Goal: Task Accomplishment & Management: Manage account settings

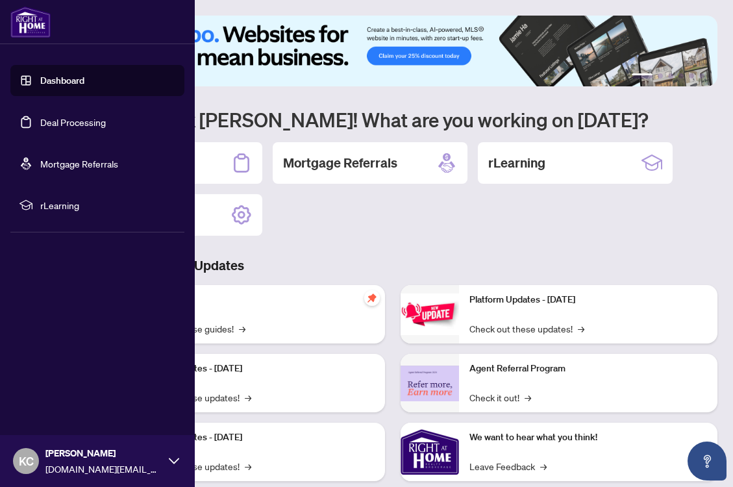
click at [40, 120] on link "Deal Processing" at bounding box center [73, 122] width 66 height 12
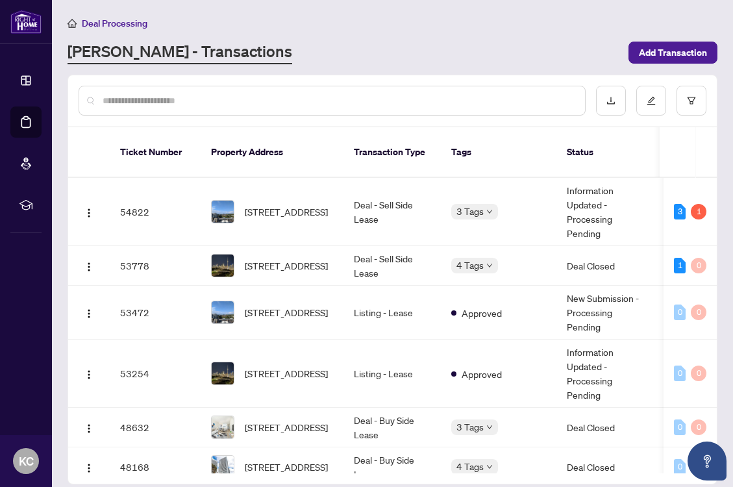
click at [538, 44] on div "[PERSON_NAME] - Transactions" at bounding box center [344, 52] width 553 height 23
click at [285, 205] on span "[STREET_ADDRESS]" at bounding box center [286, 212] width 83 height 14
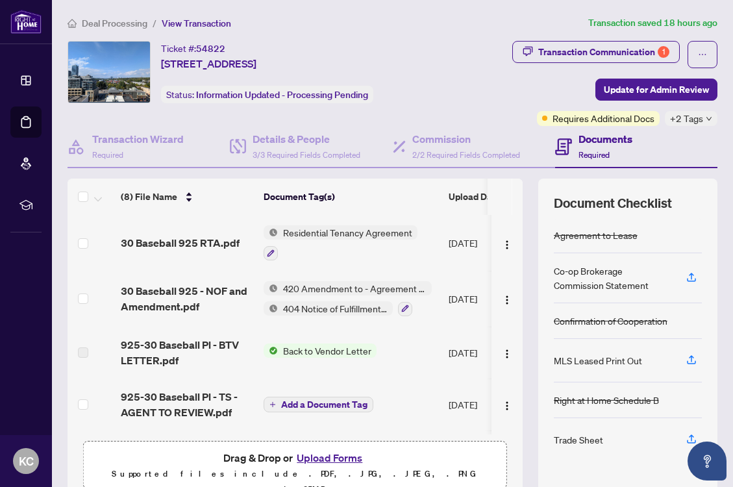
click at [516, 86] on div "Transaction Communication 1 Update for Admin Review Requires Additional Docs +2…" at bounding box center [582, 83] width 272 height 85
click at [581, 51] on div "Transaction Communication 1" at bounding box center [603, 52] width 131 height 21
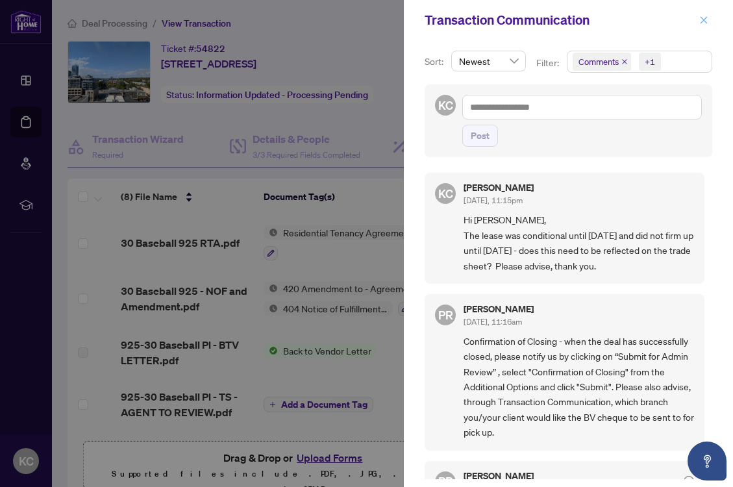
click at [705, 20] on icon "close" at bounding box center [704, 20] width 9 height 9
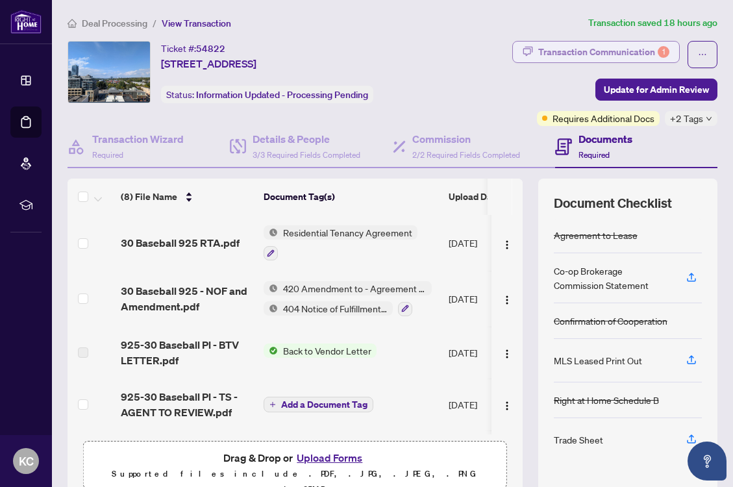
click at [637, 53] on div "Transaction Communication 1" at bounding box center [603, 52] width 131 height 21
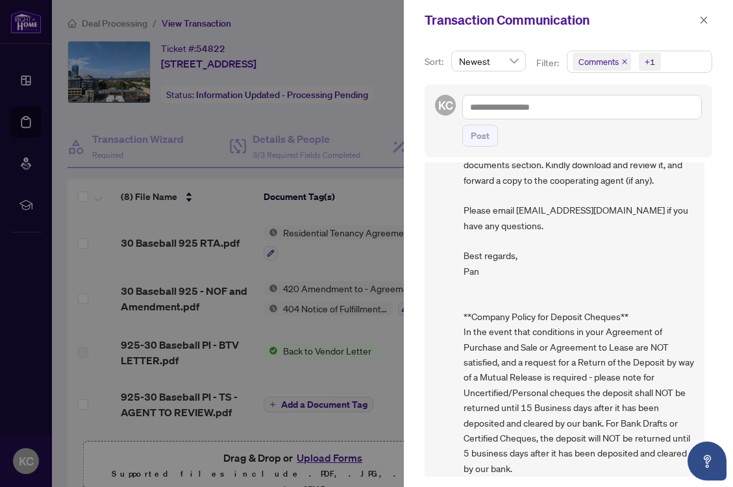
scroll to position [658, 0]
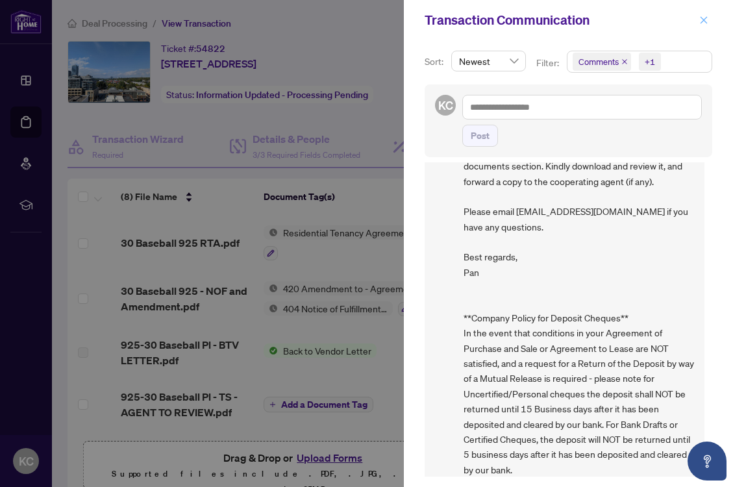
click at [702, 17] on icon "close" at bounding box center [704, 20] width 9 height 9
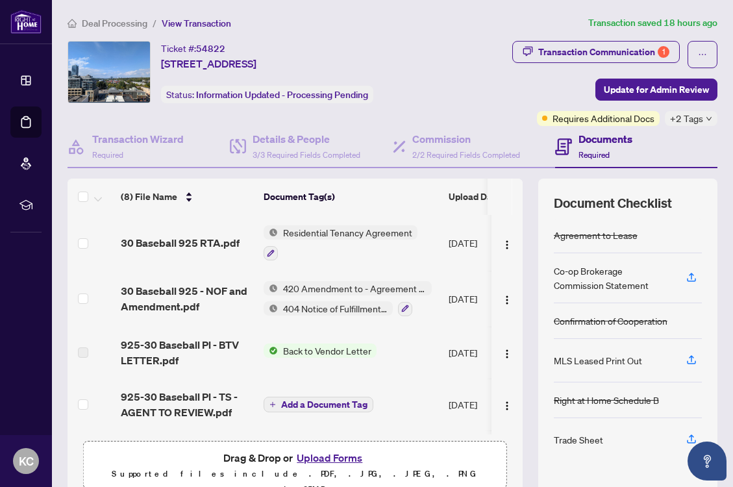
click at [443, 66] on div "Ticket #: 54822 [STREET_ADDRESS] Status: Information Updated - Processing Pendi…" at bounding box center [254, 83] width 378 height 85
